Goal: Communication & Community: Answer question/provide support

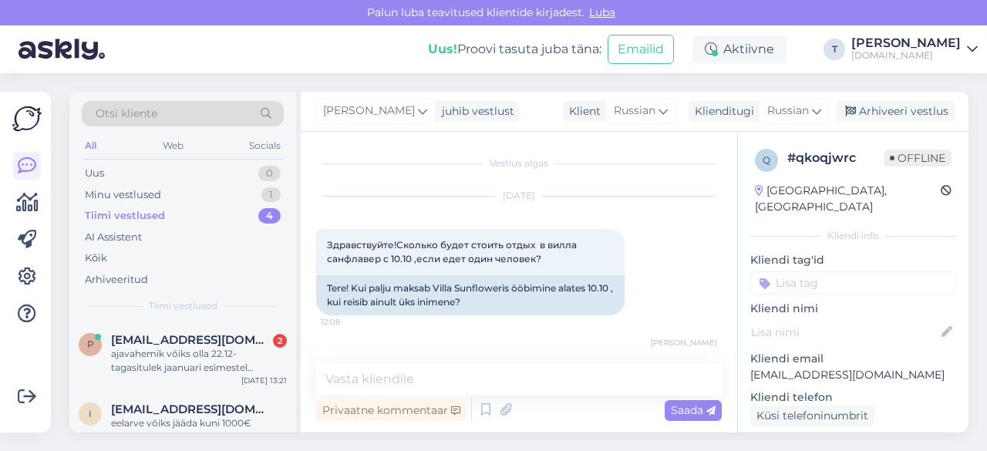
scroll to position [154, 0]
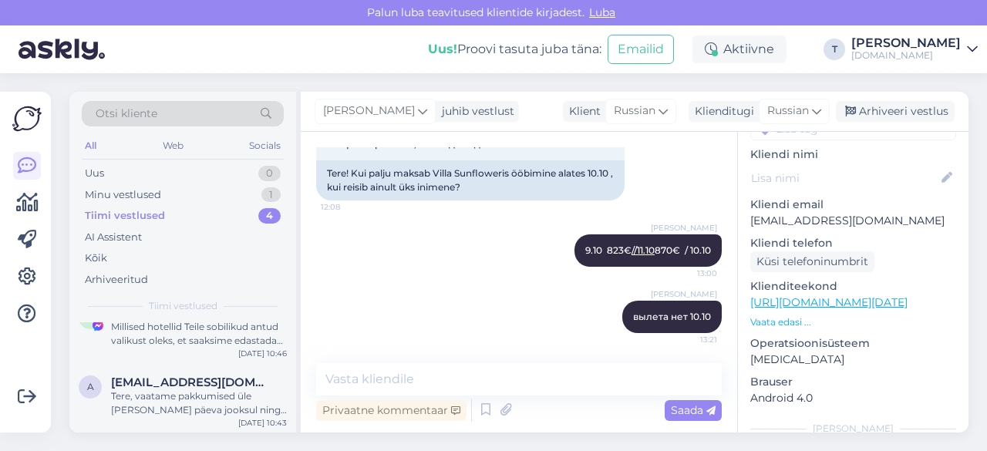
click at [164, 185] on div "Minu vestlused 1" at bounding box center [183, 195] width 202 height 22
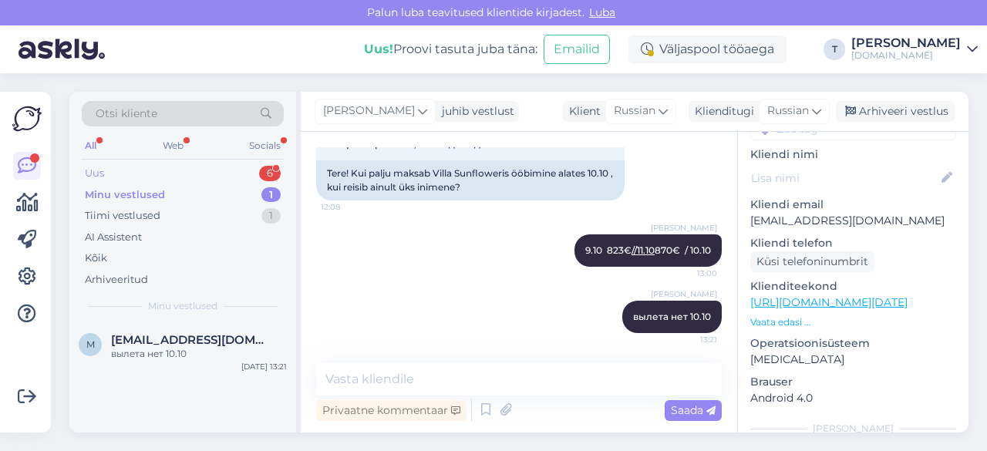
click at [188, 174] on div "Uus 6" at bounding box center [183, 174] width 202 height 22
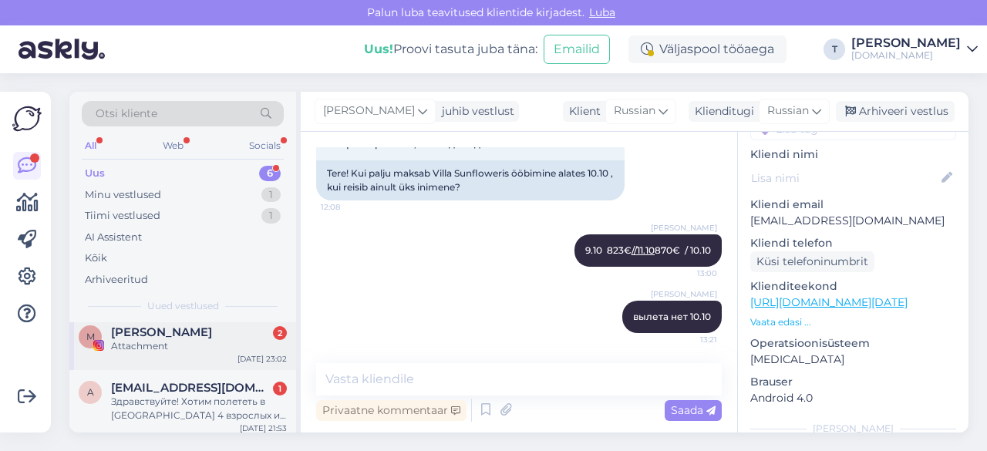
scroll to position [154, 0]
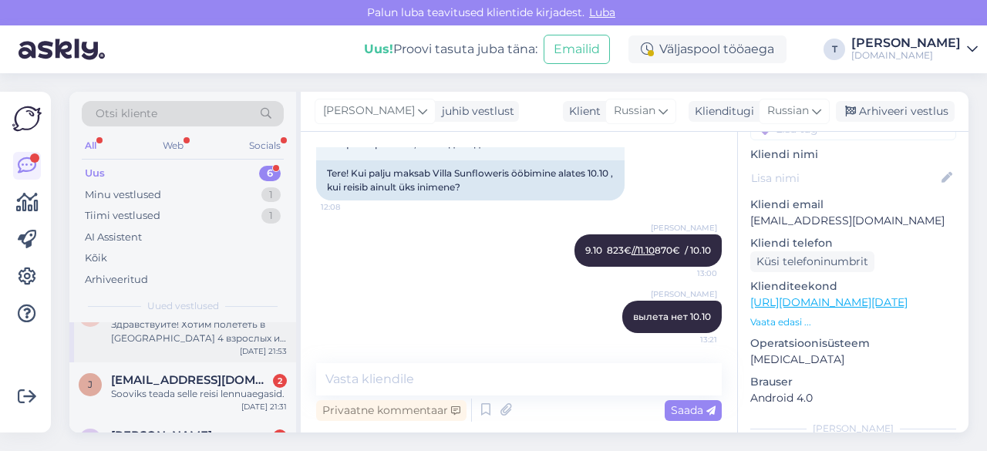
click at [175, 340] on div "Здравствуйте! Хотим полететь в [GEOGRAPHIC_DATA] 4 взрослых и 1 подросток 15 ле…" at bounding box center [199, 332] width 176 height 28
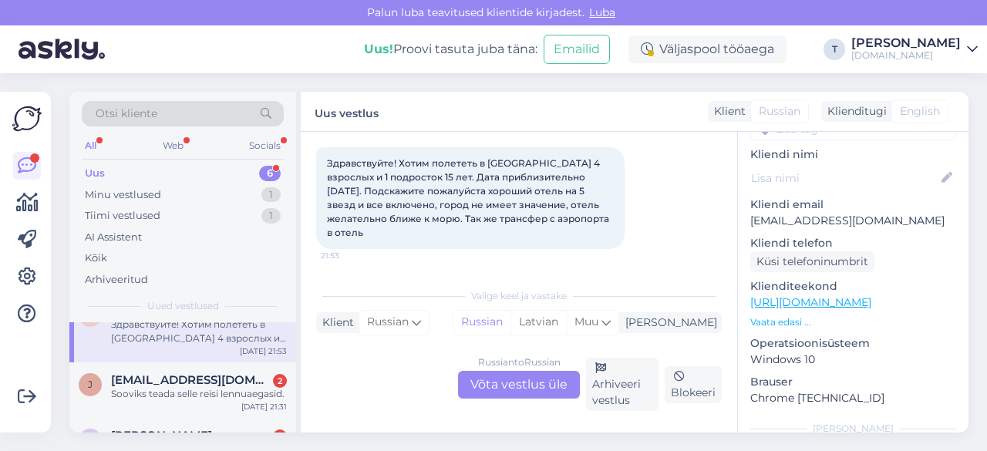
scroll to position [32, 0]
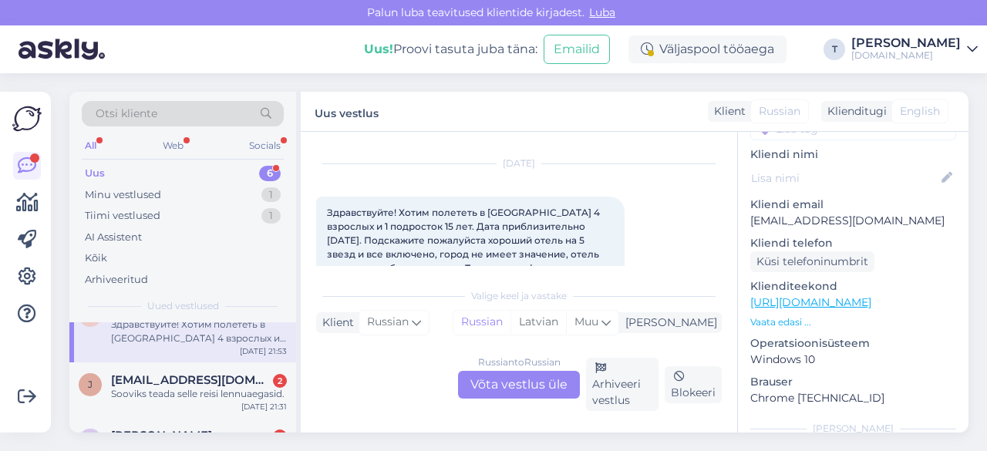
click at [553, 382] on div "Russian to Russian Võta vestlus üle" at bounding box center [519, 385] width 122 height 28
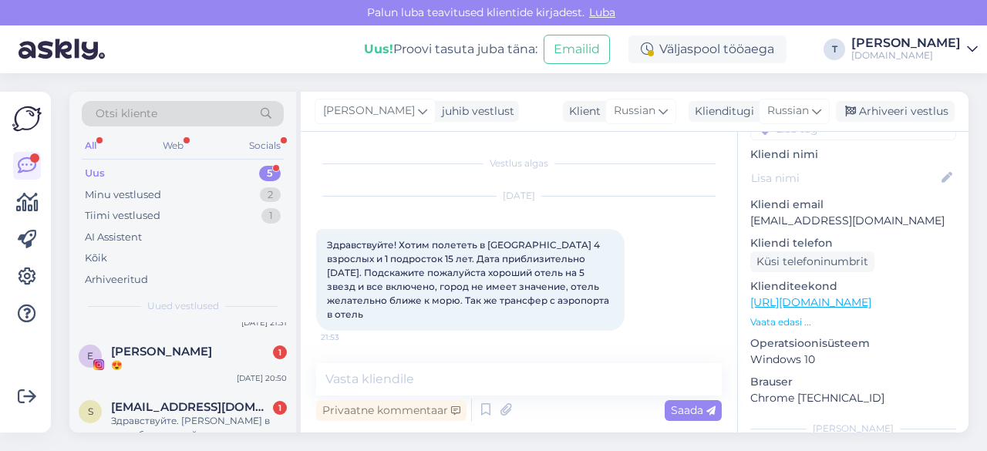
scroll to position [194, 0]
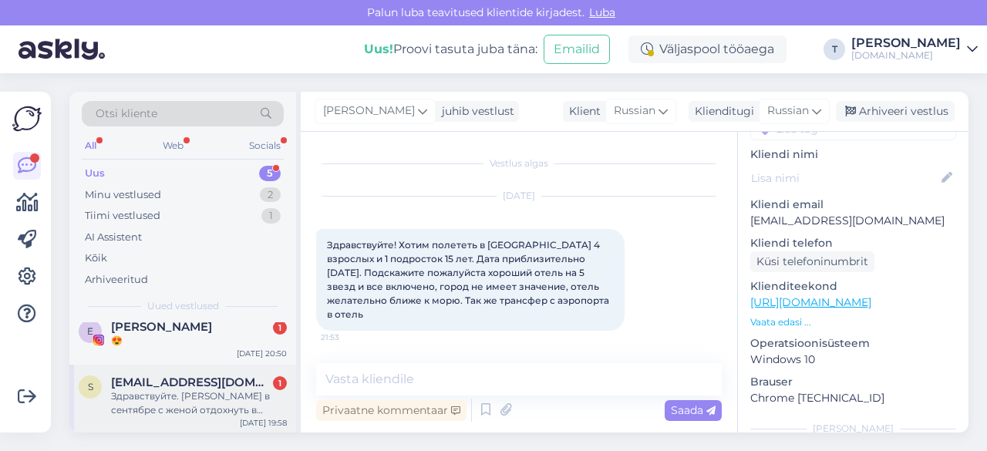
click at [153, 385] on span "[EMAIL_ADDRESS][DOMAIN_NAME]" at bounding box center [191, 383] width 160 height 14
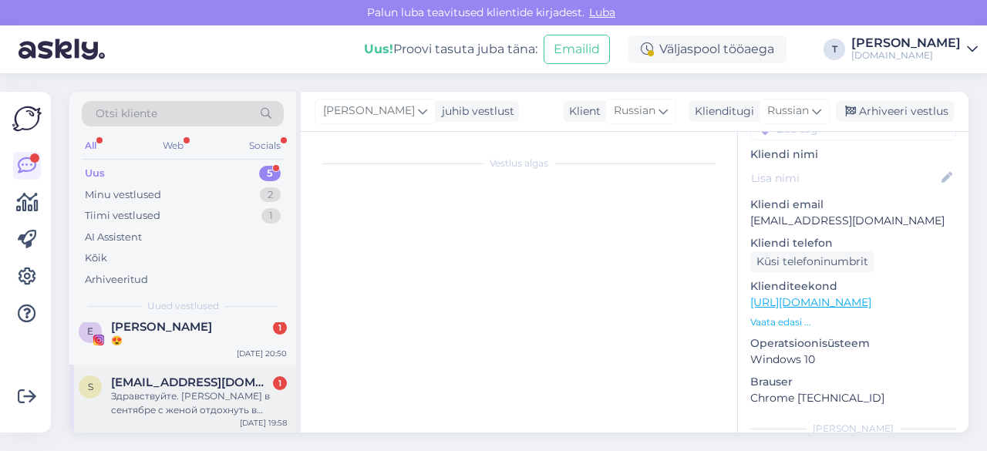
scroll to position [25, 0]
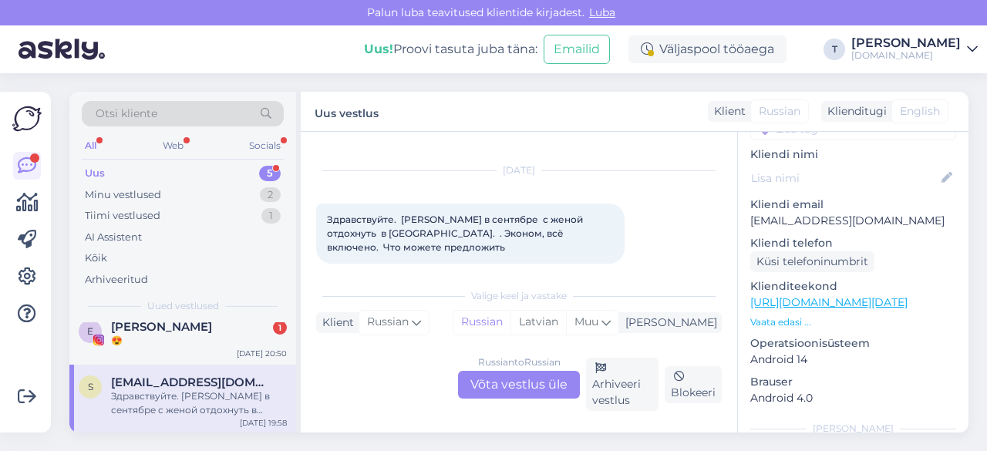
click at [504, 390] on div "Russian to Russian Võta vestlus üle" at bounding box center [519, 385] width 122 height 28
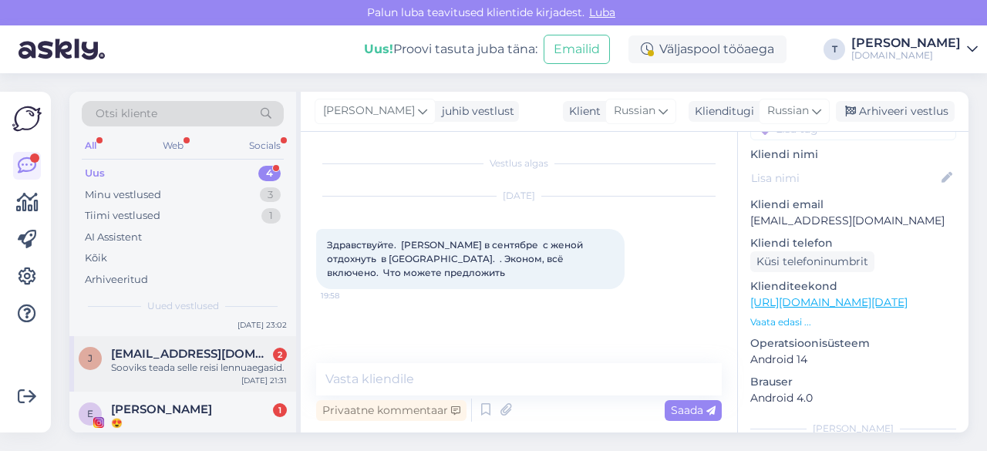
scroll to position [124, 0]
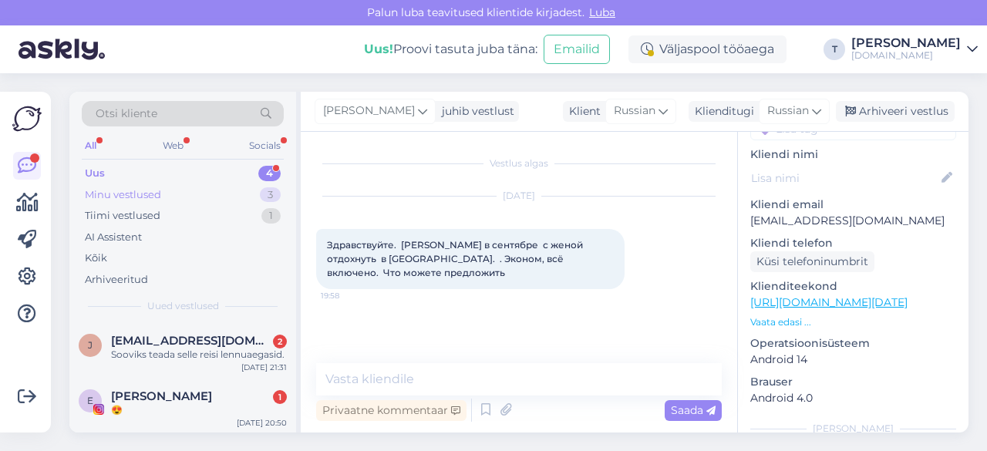
click at [220, 184] on div "Minu vestlused 3" at bounding box center [183, 195] width 202 height 22
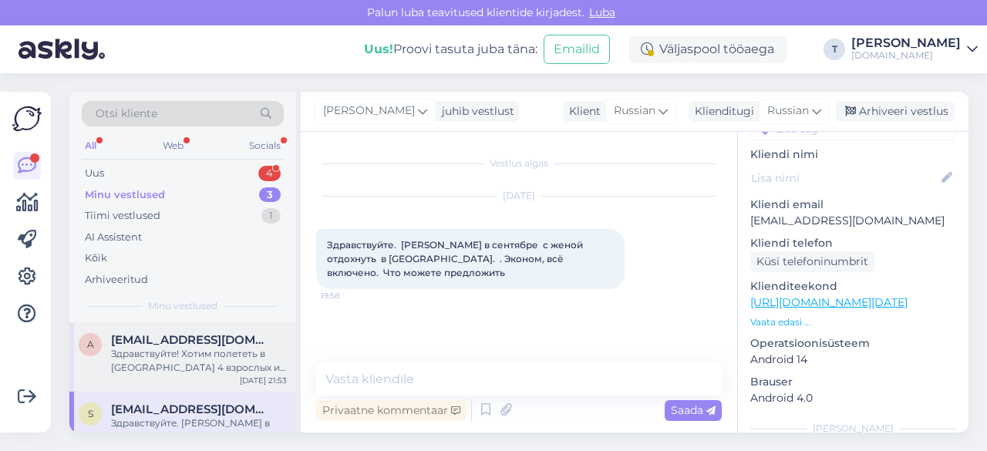
click at [206, 359] on div "Здравствуйте! Хотим полететь в [GEOGRAPHIC_DATA] 4 взрослых и 1 подросток 15 ле…" at bounding box center [199, 361] width 176 height 28
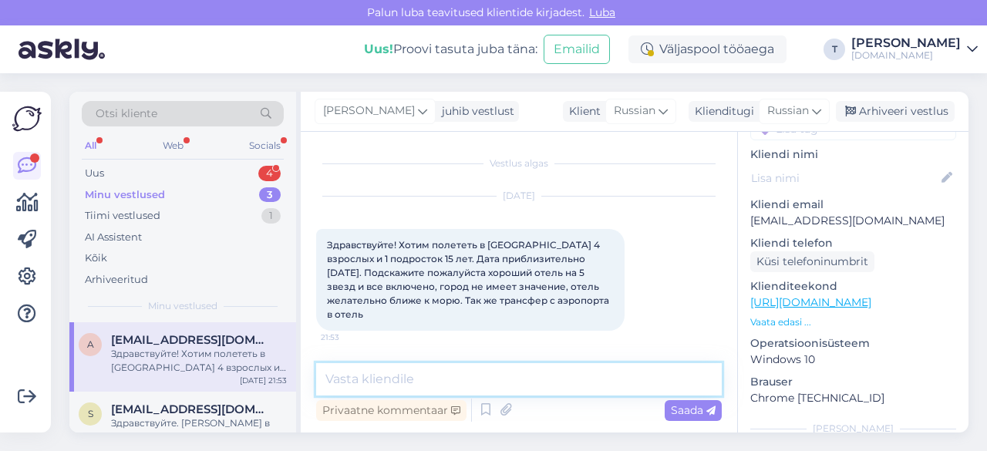
click at [424, 386] on textarea at bounding box center [519, 379] width 406 height 32
type textarea "Доброе утро , пришлю на почту вам"
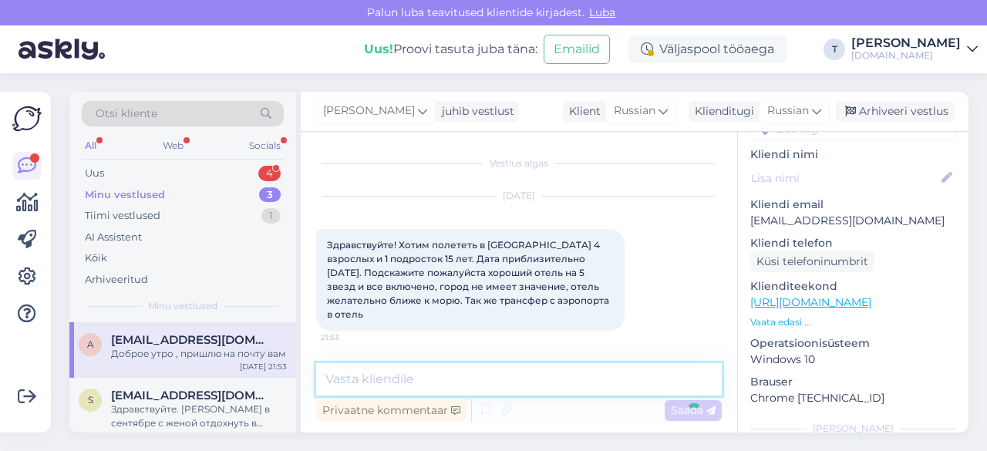
scroll to position [83, 0]
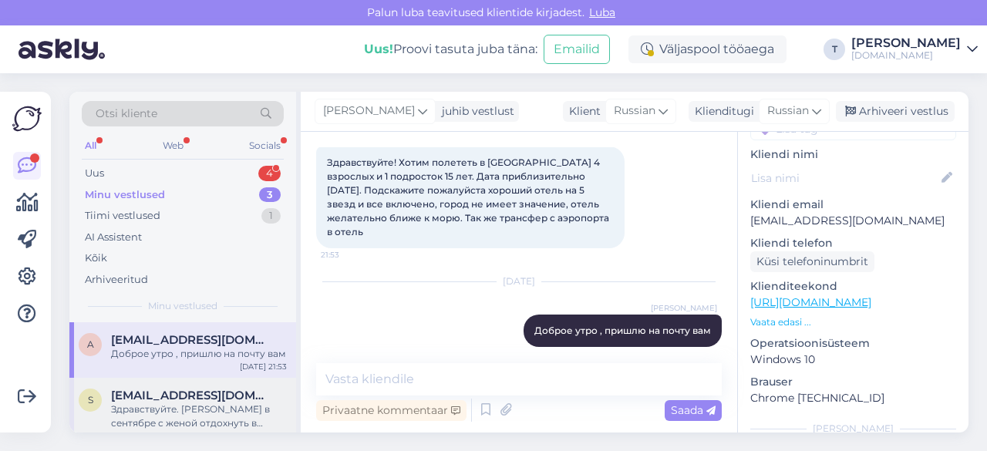
click at [205, 403] on div "Здравствуйте. [PERSON_NAME] в сентябре с женой отдохнуть в [GEOGRAPHIC_DATA]. .…" at bounding box center [199, 417] width 176 height 28
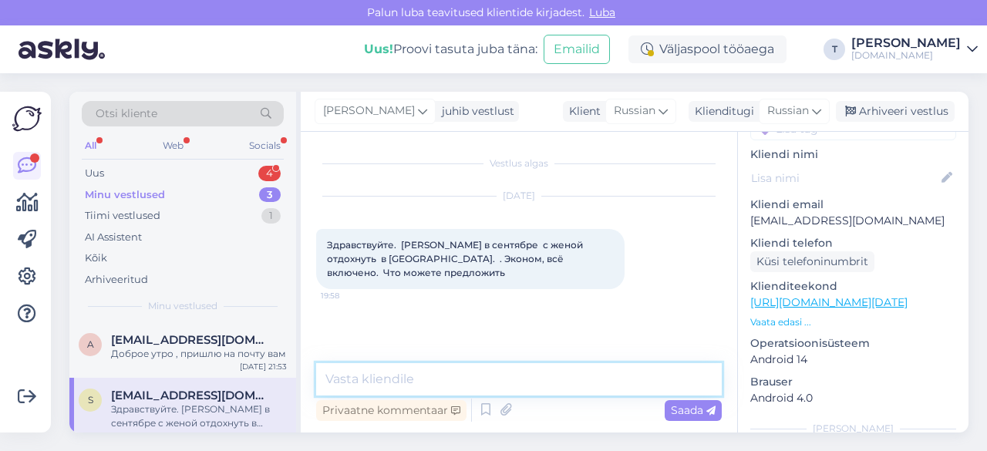
click at [468, 380] on textarea at bounding box center [519, 379] width 406 height 32
type textarea "Доброе утро , могу прислать на почту Вам"
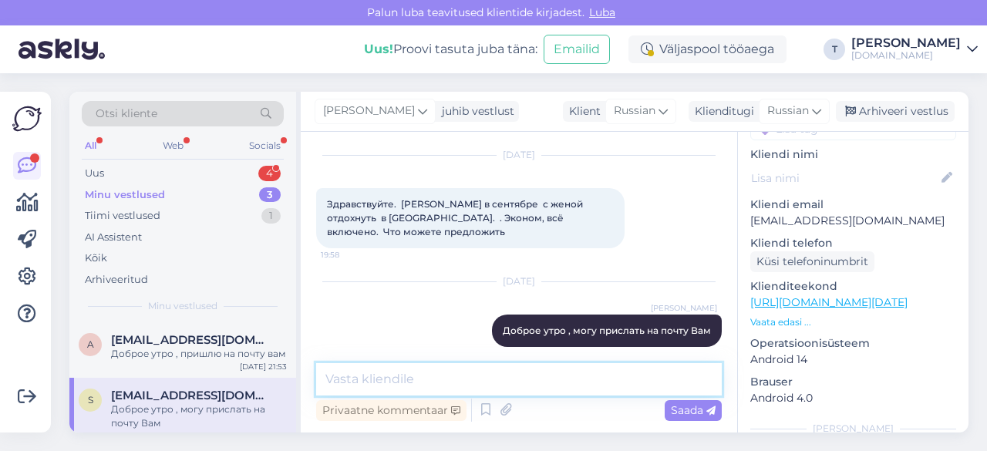
click at [475, 390] on textarea at bounding box center [519, 379] width 406 height 32
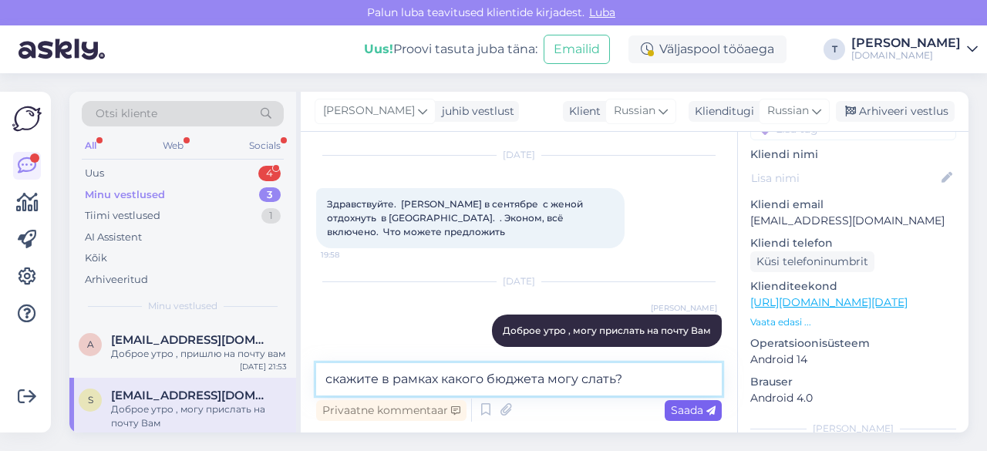
type textarea "скажите в рамках какого бюджета могу слать?"
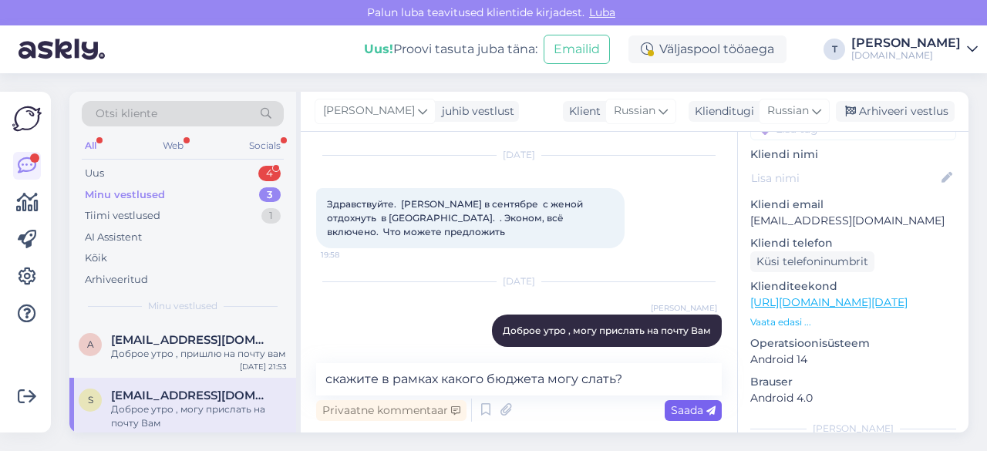
click at [684, 410] on span "Saada" at bounding box center [693, 410] width 45 height 14
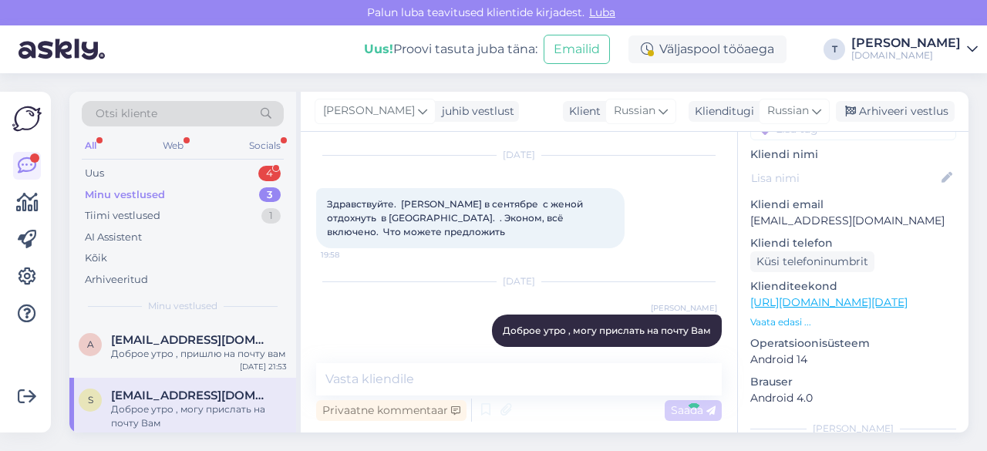
scroll to position [107, 0]
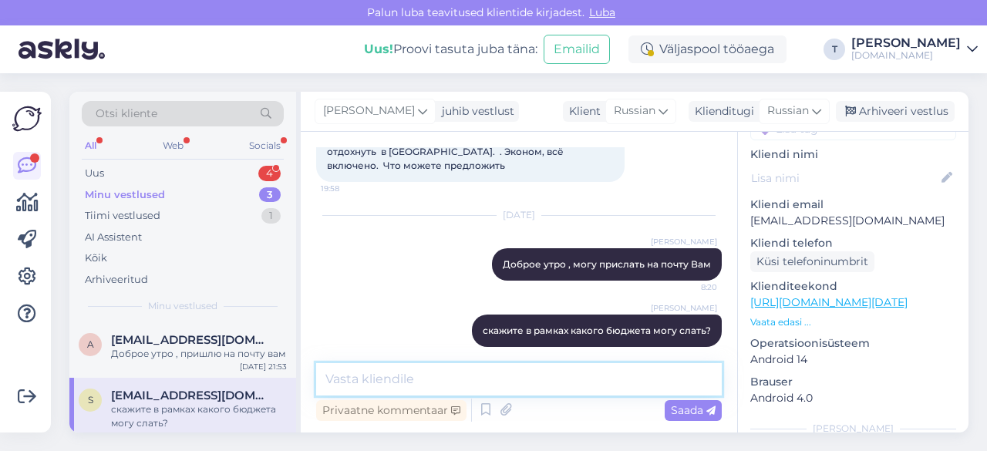
click at [496, 379] on textarea at bounding box center [519, 379] width 406 height 32
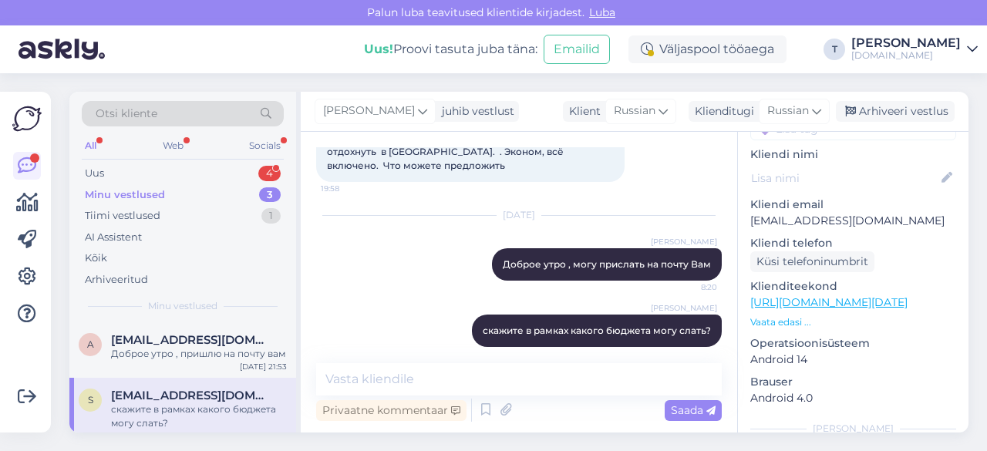
click at [800, 315] on p "Vaata edasi ..." at bounding box center [854, 322] width 206 height 14
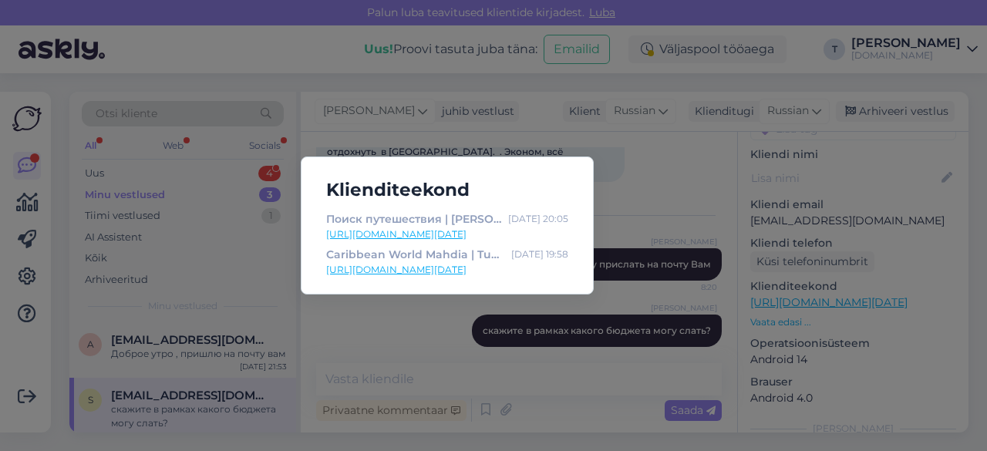
click at [476, 266] on link "[URL][DOMAIN_NAME][DATE]" at bounding box center [447, 270] width 242 height 14
click at [670, 187] on div "Klienditeekond Поиск путешествия | Tuusik [DATE] 20:05 [URL][DOMAIN_NAME][DATE]…" at bounding box center [493, 225] width 987 height 451
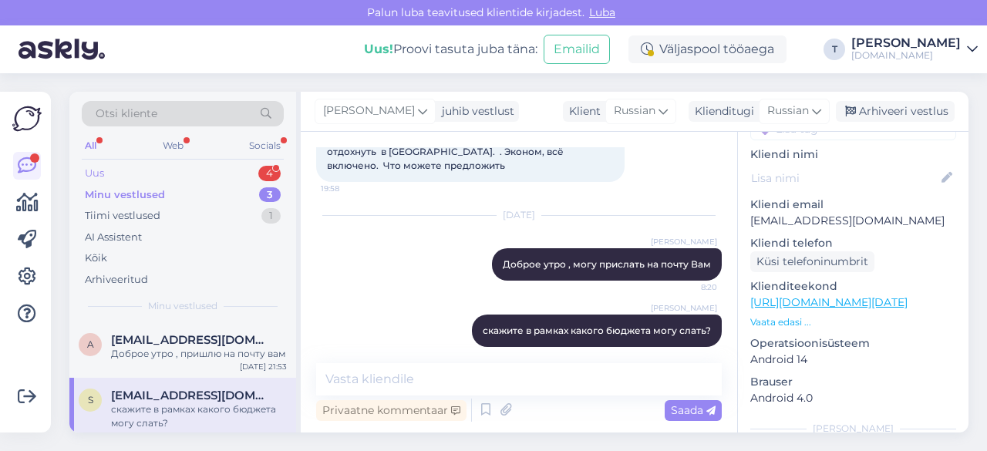
click at [227, 175] on div "Uus 4" at bounding box center [183, 174] width 202 height 22
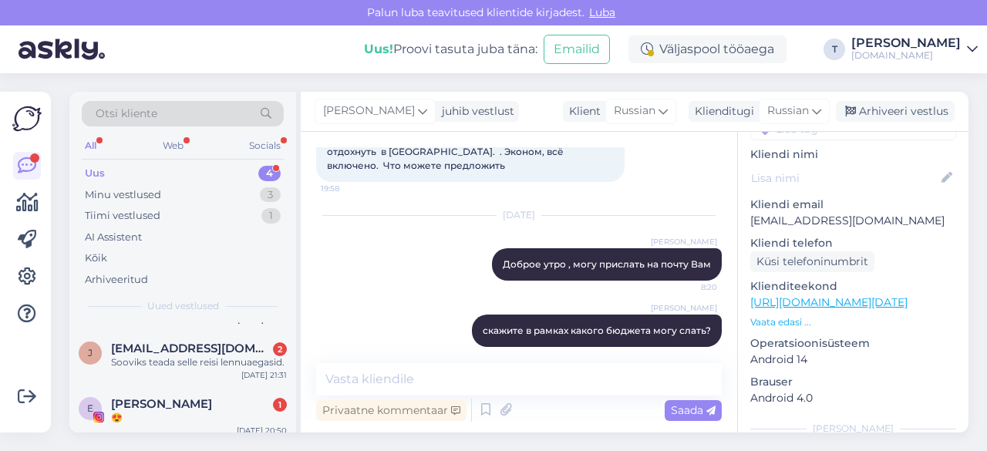
scroll to position [124, 0]
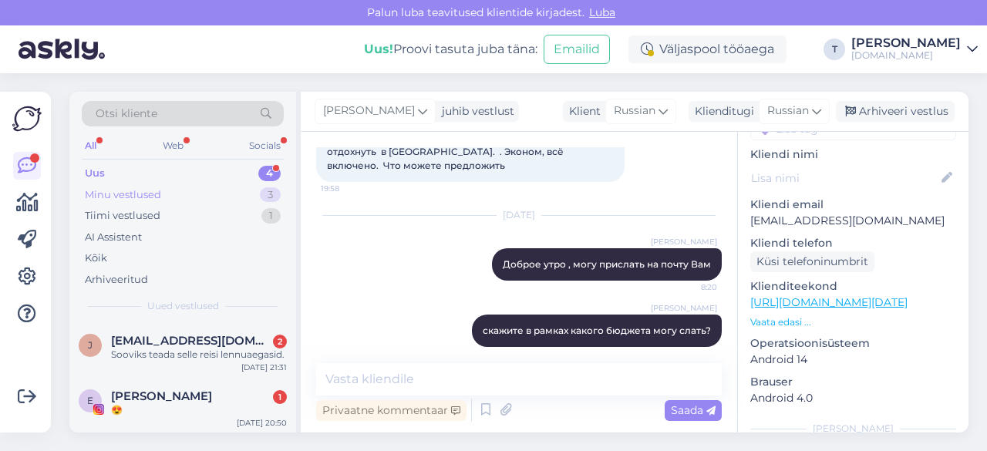
click at [233, 201] on div "Minu vestlused 3" at bounding box center [183, 195] width 202 height 22
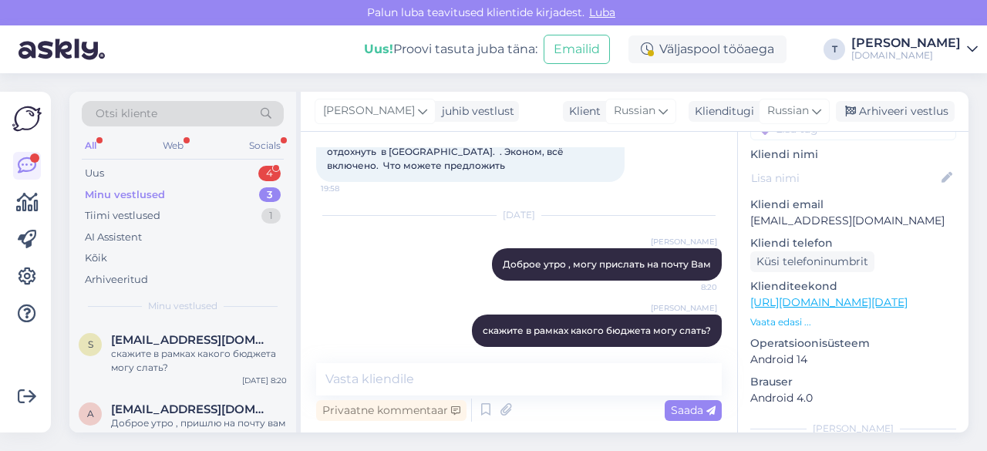
scroll to position [31, 0]
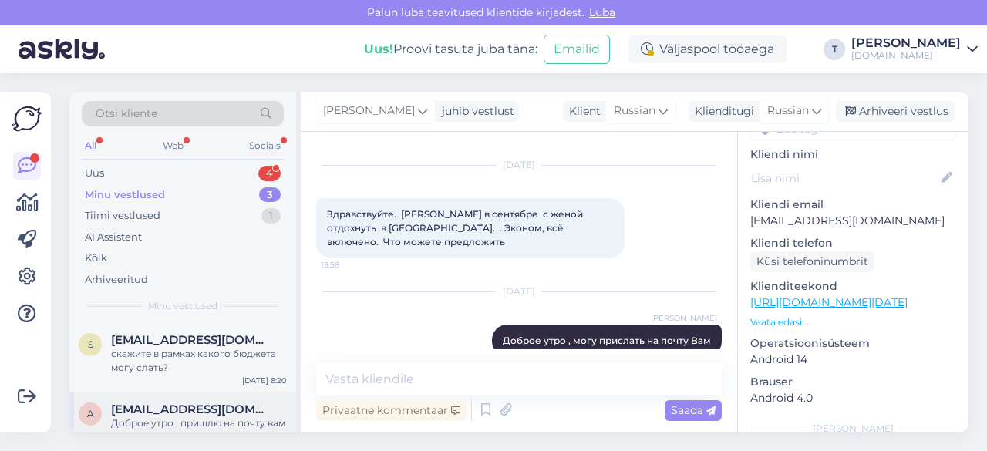
click at [198, 394] on div "a [EMAIL_ADDRESS][DOMAIN_NAME] Доброе утро , пришлю на почту вам [DATE] 8:20" at bounding box center [182, 420] width 227 height 56
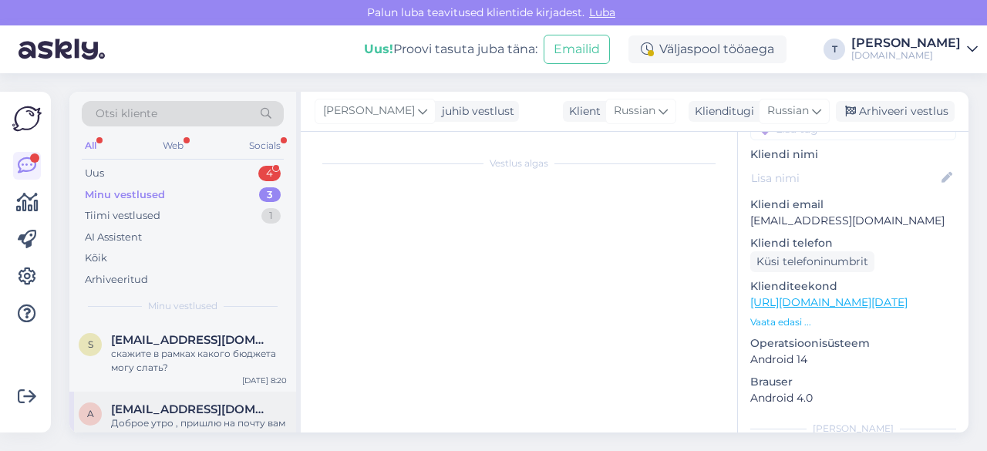
scroll to position [83, 0]
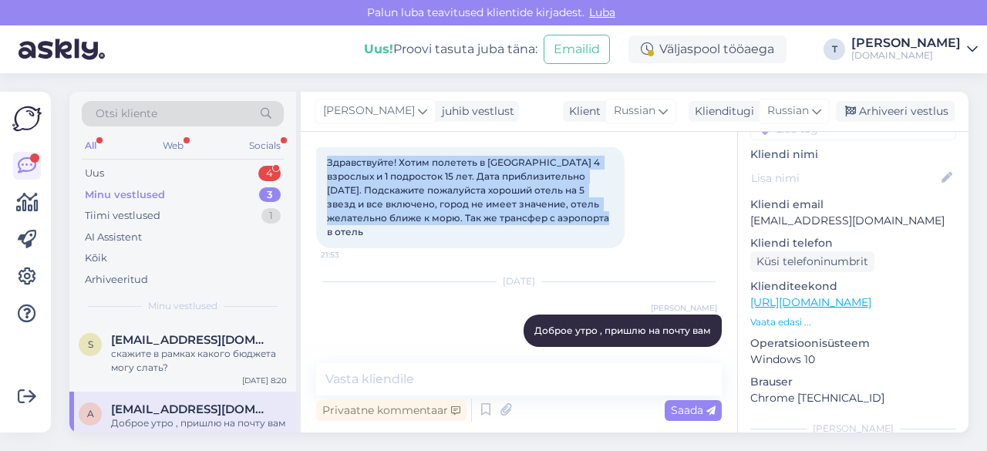
drag, startPoint x: 596, startPoint y: 218, endPoint x: 312, endPoint y: 162, distance: 289.4
click at [312, 162] on div "Vestlus algas [DATE] Здравствуйте! Хотим полететь в [GEOGRAPHIC_DATA] 4 взрослы…" at bounding box center [519, 282] width 437 height 301
copy span "Здравствуйте! Хотим полететь в [GEOGRAPHIC_DATA] 4 взрослых и 1 подросток 15 ле…"
click at [792, 315] on p "Vaata edasi ..." at bounding box center [854, 322] width 206 height 14
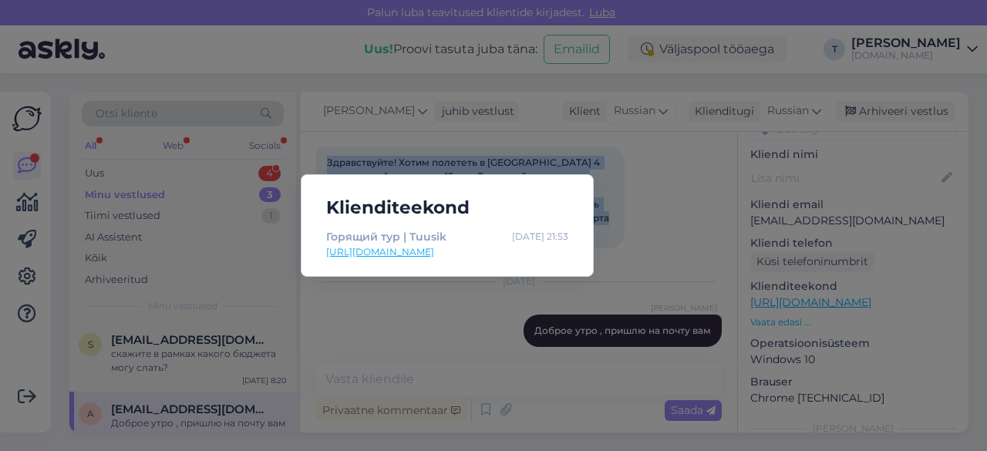
click at [412, 252] on link "[URL][DOMAIN_NAME]" at bounding box center [447, 252] width 242 height 14
click at [687, 195] on div "Klienditeekond Горящий тур | Tuusik [DATE] 21:53 [URL][DOMAIN_NAME]" at bounding box center [493, 225] width 987 height 451
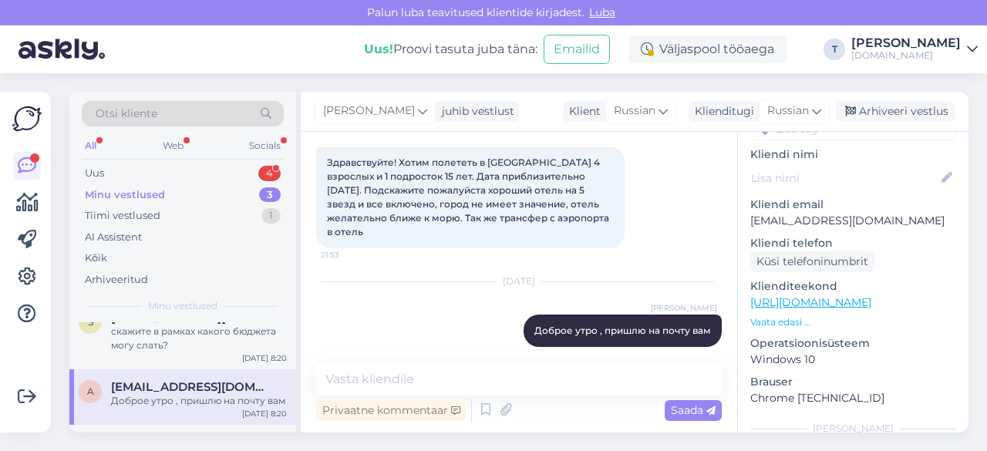
scroll to position [0, 0]
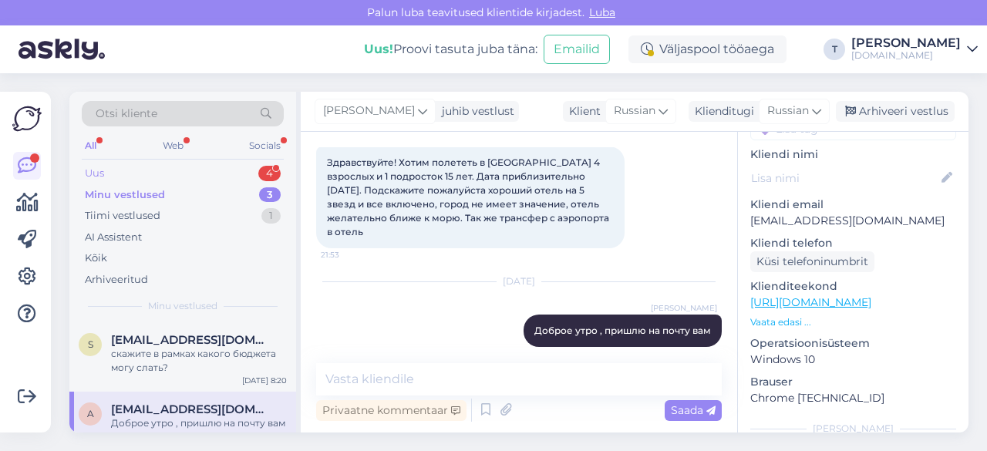
click at [196, 171] on div "Uus 4" at bounding box center [183, 174] width 202 height 22
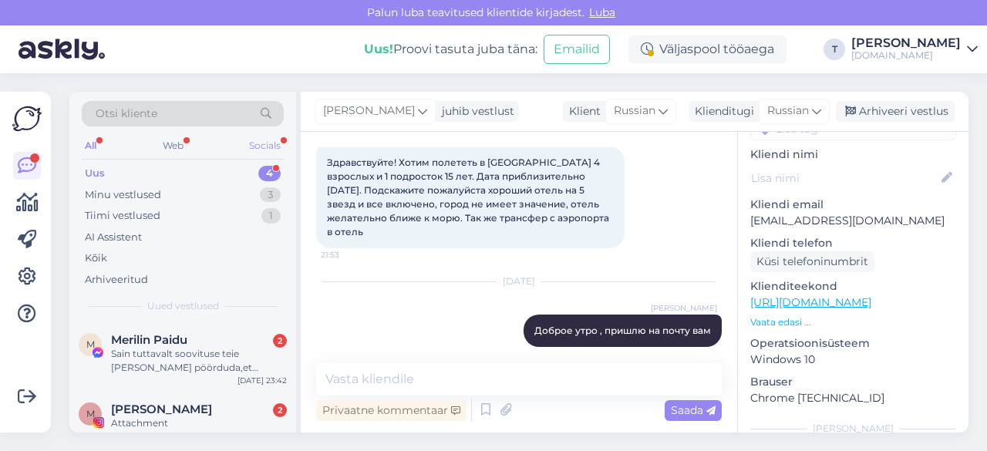
click at [257, 144] on div "Socials" at bounding box center [265, 146] width 38 height 20
click at [178, 149] on div "Web" at bounding box center [172, 146] width 27 height 20
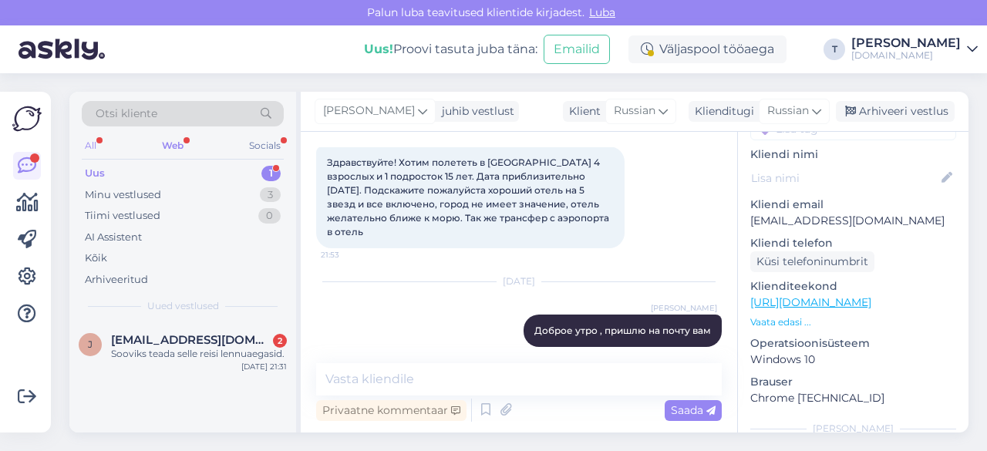
click at [93, 145] on div "All" at bounding box center [91, 146] width 18 height 20
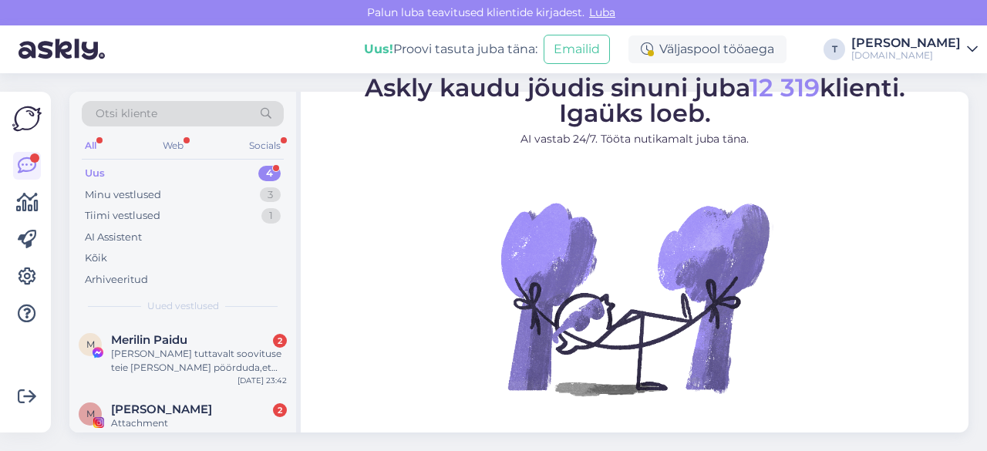
click at [186, 165] on div "Uus 4" at bounding box center [183, 174] width 202 height 22
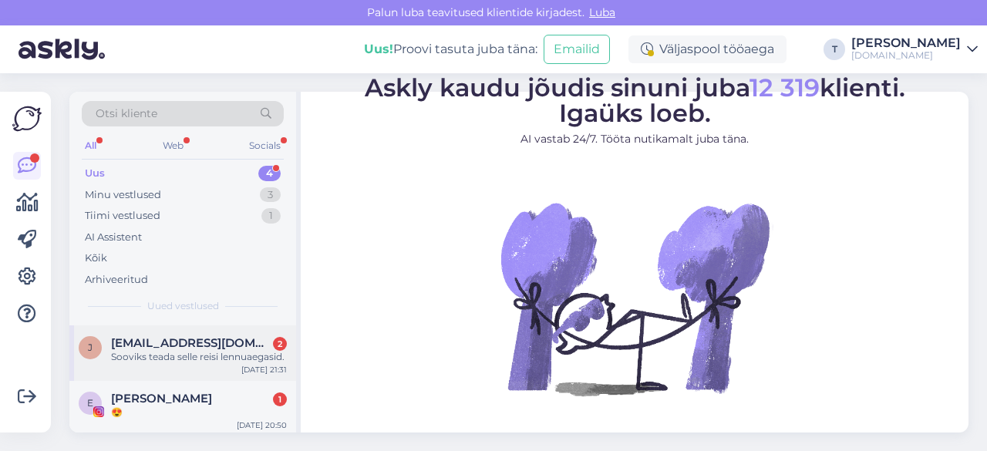
scroll to position [124, 0]
